Goal: Task Accomplishment & Management: Complete application form

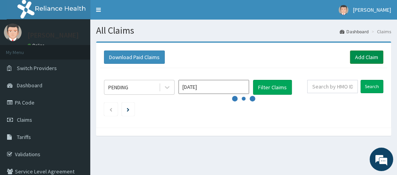
click at [360, 59] on link "Add Claim" at bounding box center [366, 57] width 33 height 13
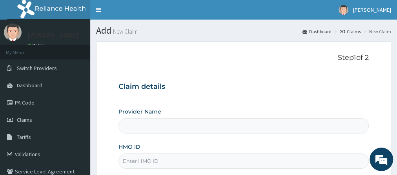
click at [170, 160] on input "HMO ID" at bounding box center [243, 161] width 250 height 15
type input "Go Fitness Gym"
type input "1"
type input "KUD/10218/A"
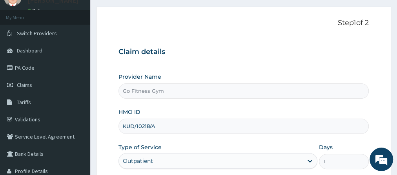
scroll to position [76, 0]
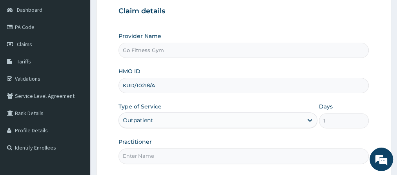
click at [174, 157] on input "Practitioner" at bounding box center [243, 156] width 250 height 15
type input "[GEOGRAPHIC_DATA]"
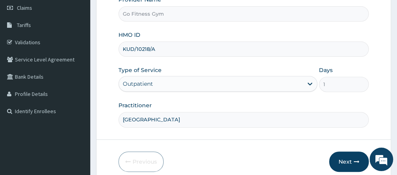
scroll to position [145, 0]
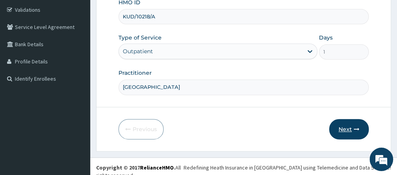
click at [342, 126] on button "Next" at bounding box center [349, 129] width 40 height 20
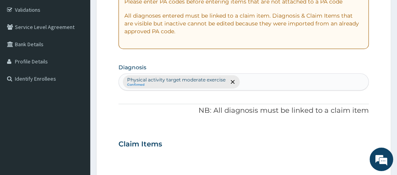
scroll to position [0, 0]
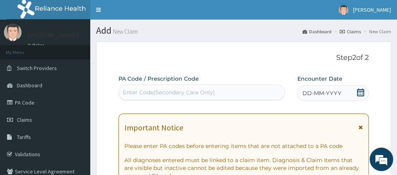
click at [220, 92] on div "Enter Code(Secondary Care Only)" at bounding box center [201, 92] width 165 height 13
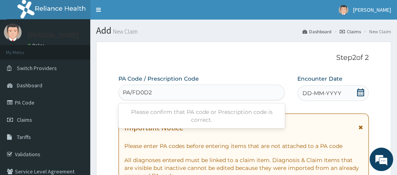
type input "PA/FD0D25"
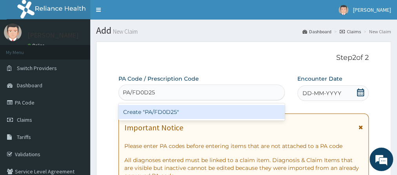
click at [197, 116] on div "Create "PA/FD0D25"" at bounding box center [201, 112] width 166 height 14
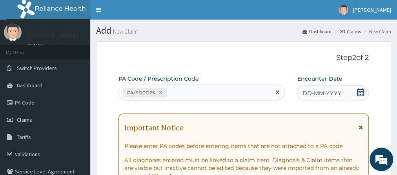
click at [362, 91] on icon at bounding box center [360, 93] width 8 height 8
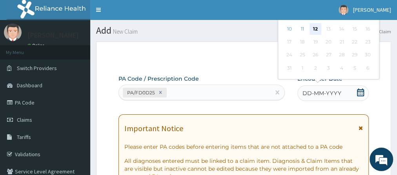
click at [315, 28] on div "12" at bounding box center [315, 29] width 12 height 12
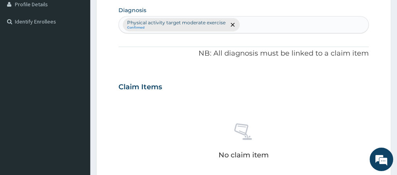
scroll to position [284, 0]
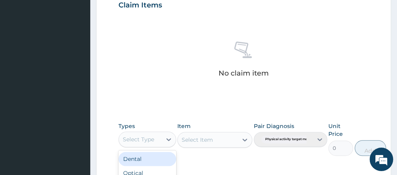
click at [154, 140] on div "Select Type" at bounding box center [140, 139] width 43 height 13
type input "GYM"
click at [159, 158] on div "Gym" at bounding box center [147, 159] width 58 height 14
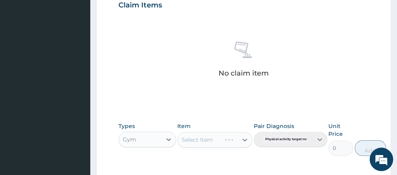
click at [204, 146] on div "Select Item" at bounding box center [214, 140] width 75 height 16
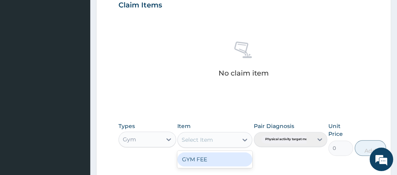
click at [220, 138] on div "Select Item" at bounding box center [208, 140] width 60 height 13
click at [217, 152] on div "GYM FEE" at bounding box center [214, 159] width 75 height 14
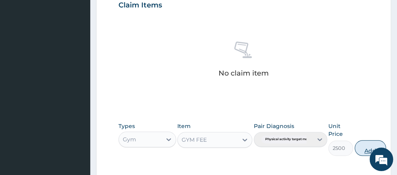
click at [366, 145] on button "Add" at bounding box center [369, 148] width 31 height 16
type input "0"
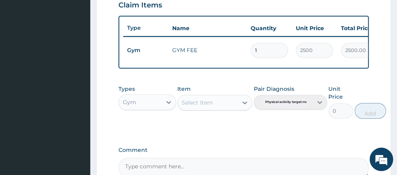
scroll to position [371, 0]
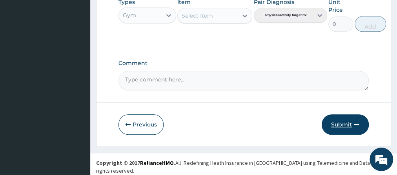
click at [341, 121] on button "Submit" at bounding box center [344, 124] width 47 height 20
